Goal: Transaction & Acquisition: Book appointment/travel/reservation

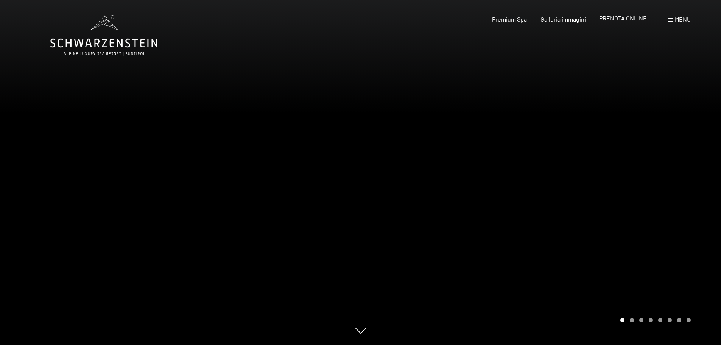
click at [620, 22] on div "PRENOTA ONLINE" at bounding box center [623, 18] width 48 height 8
click at [622, 21] on span "PRENOTA ONLINE" at bounding box center [623, 17] width 48 height 7
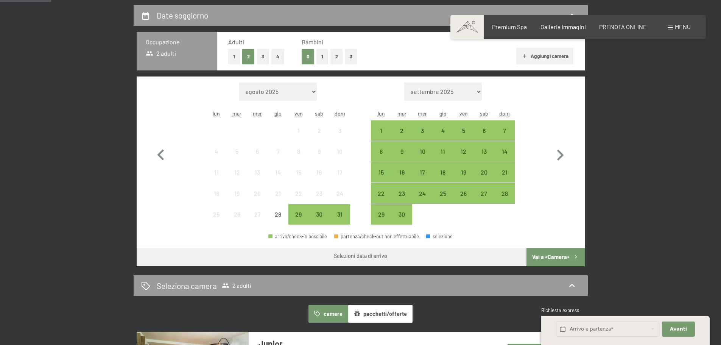
scroll to position [182, 0]
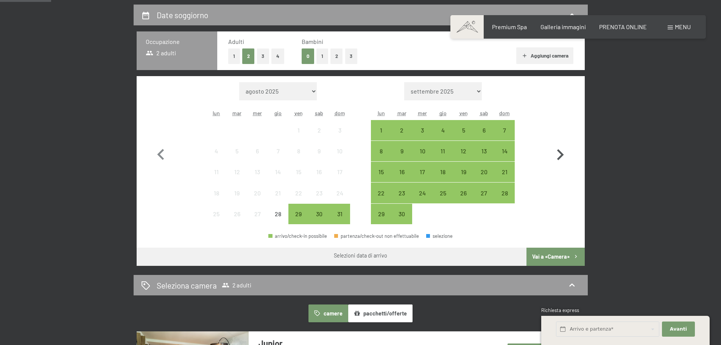
click at [556, 150] on icon "button" at bounding box center [560, 155] width 22 height 22
select select "[DATE]"
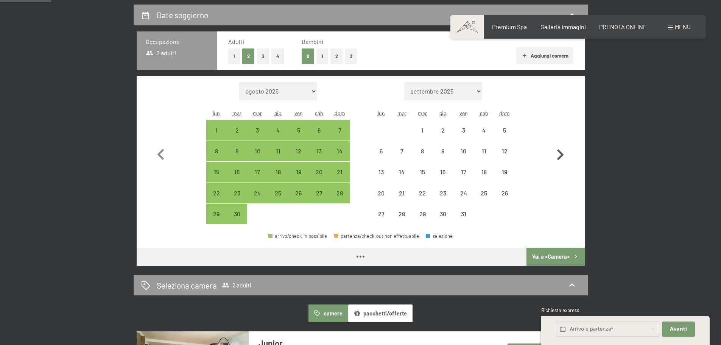
click at [556, 150] on icon "button" at bounding box center [560, 155] width 22 height 22
select select "[DATE]"
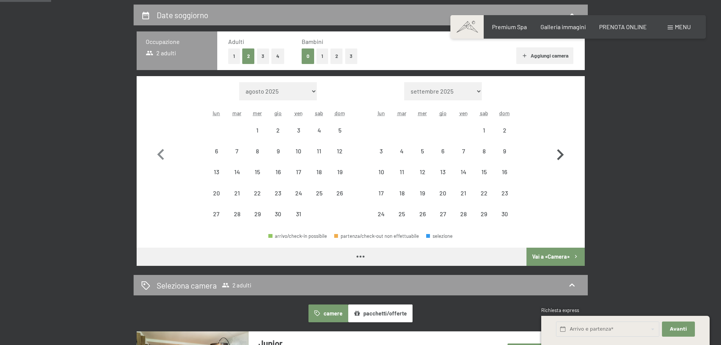
click at [556, 150] on icon "button" at bounding box center [560, 155] width 22 height 22
select select "[DATE]"
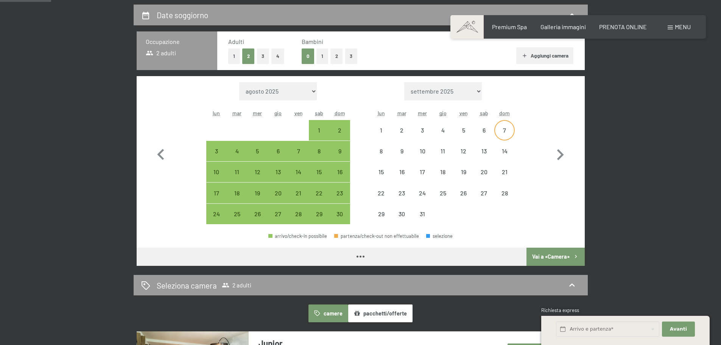
select select "[DATE]"
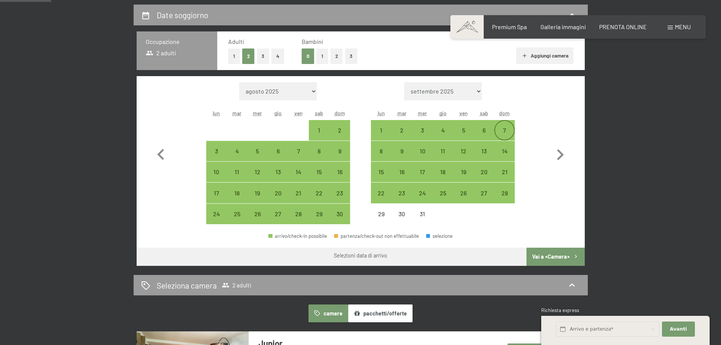
click at [503, 127] on div "7" at bounding box center [504, 136] width 19 height 19
select select "[DATE]"
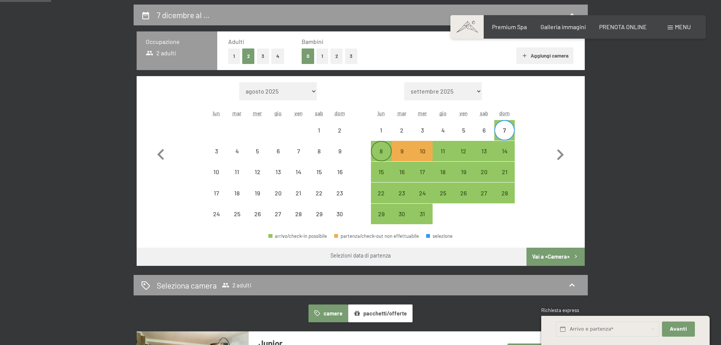
click at [381, 147] on div "8" at bounding box center [380, 150] width 19 height 19
select select "[DATE]"
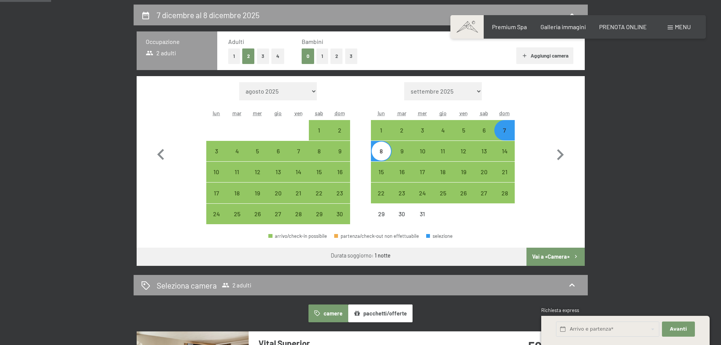
click at [552, 250] on button "Vai a «Camera»" at bounding box center [555, 256] width 58 height 18
select select "[DATE]"
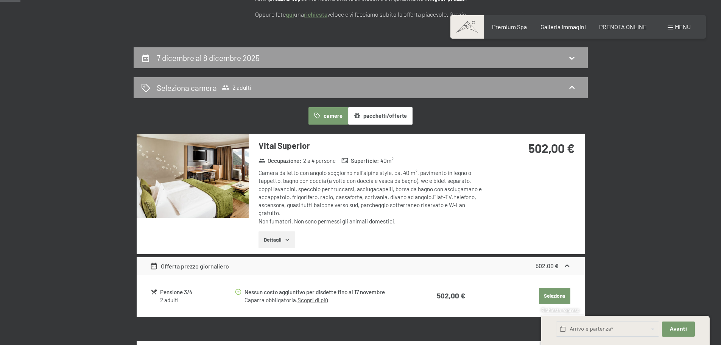
scroll to position [0, 0]
